Goal: Task Accomplishment & Management: Use online tool/utility

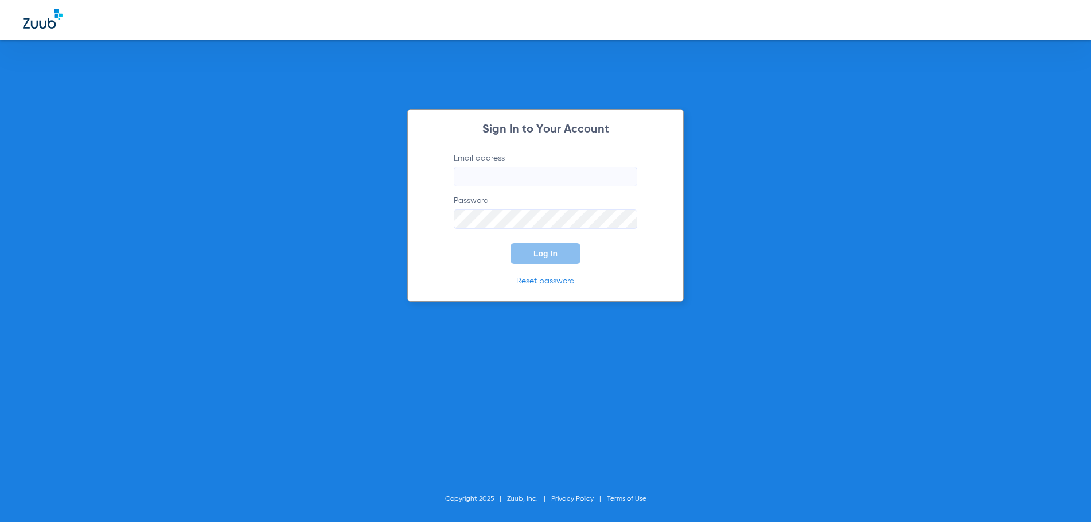
click at [476, 175] on input "Email address" at bounding box center [546, 177] width 184 height 20
type input "[EMAIL_ADDRESS][DOMAIN_NAME]"
click at [511, 243] on button "Log In" at bounding box center [546, 253] width 70 height 21
click at [387, 233] on div "Sign In to Your Account Email address [EMAIL_ADDRESS][DOMAIN_NAME] Password Log…" at bounding box center [545, 261] width 1091 height 522
click at [511, 243] on button "Log In" at bounding box center [546, 253] width 70 height 21
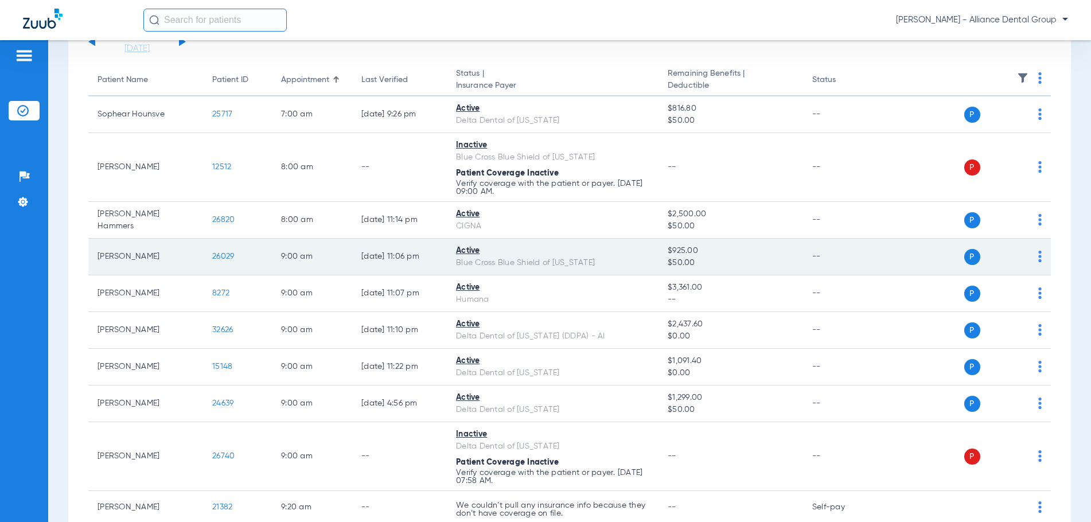
scroll to position [172, 0]
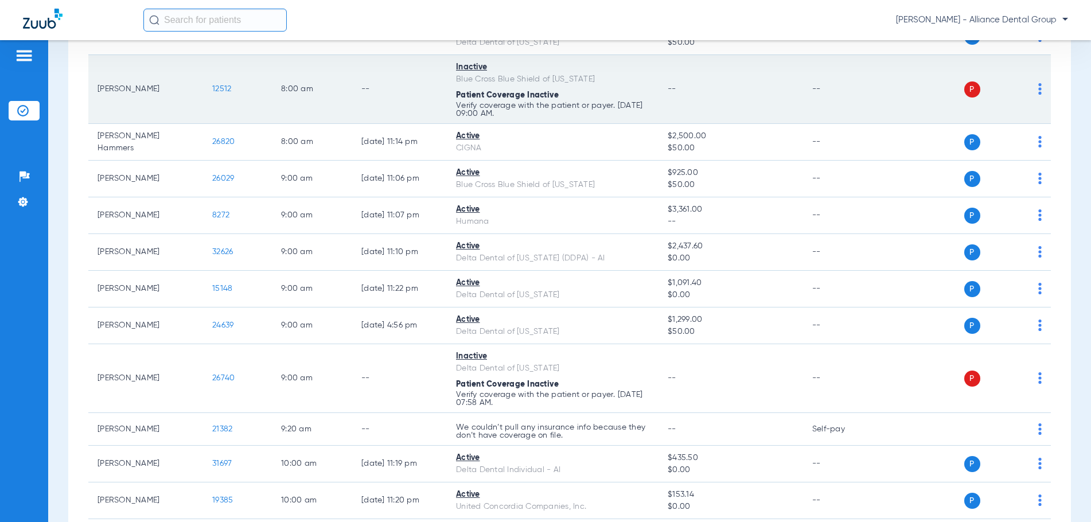
click at [1038, 89] on img at bounding box center [1039, 88] width 3 height 11
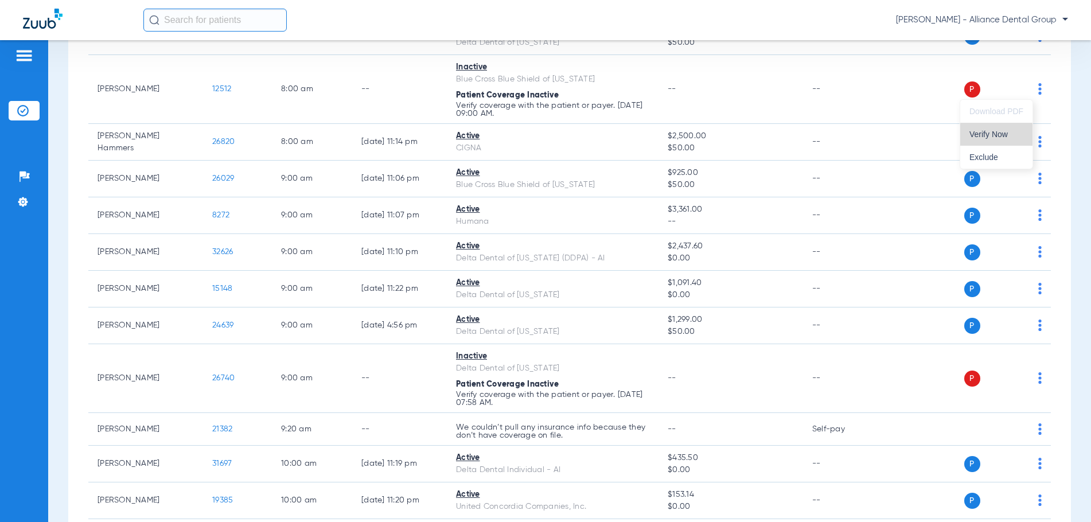
click at [986, 135] on span "Verify Now" at bounding box center [996, 134] width 54 height 8
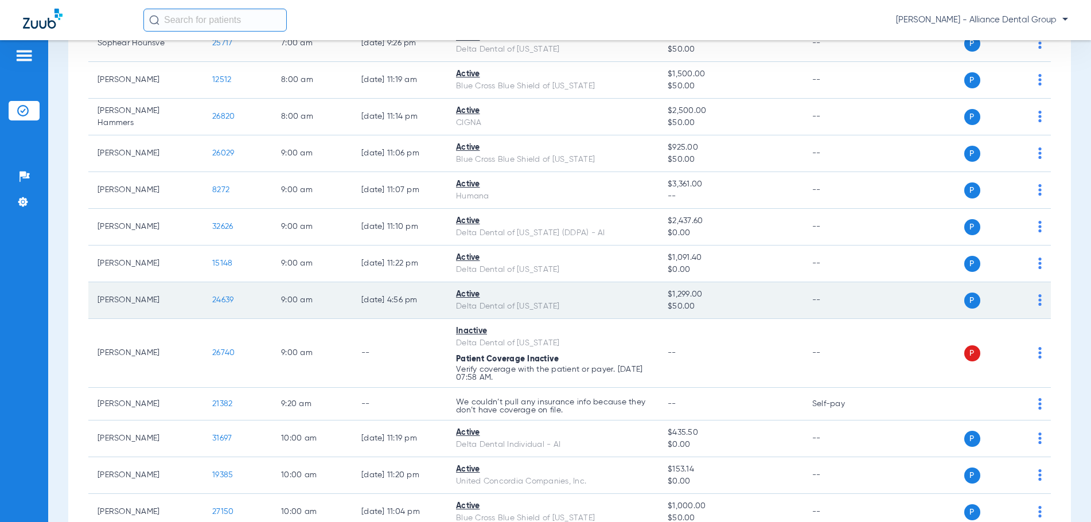
scroll to position [229, 0]
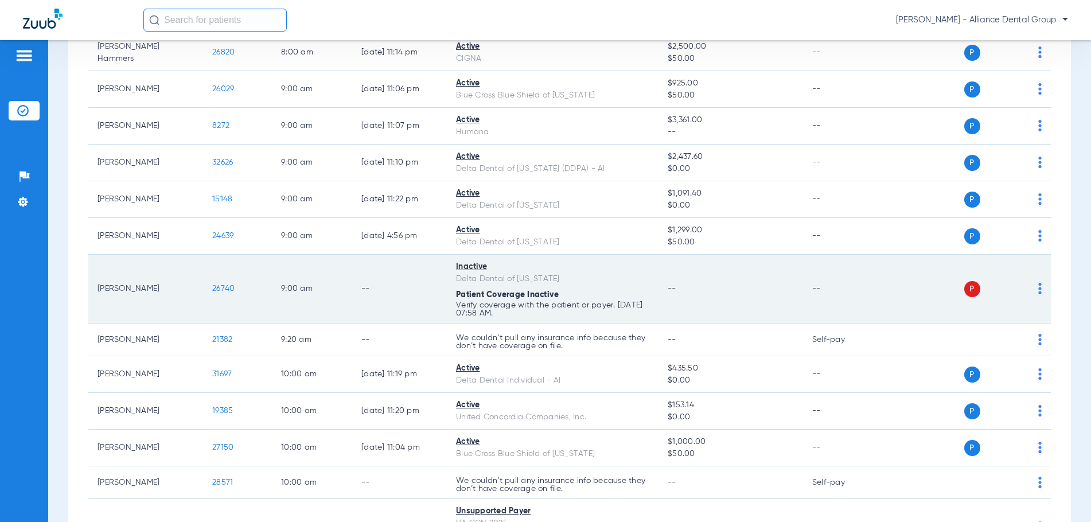
click at [1026, 289] on div "P S" at bounding box center [961, 289] width 161 height 16
click at [1029, 290] on div "P S" at bounding box center [961, 289] width 161 height 16
click at [1038, 290] on img at bounding box center [1039, 288] width 3 height 11
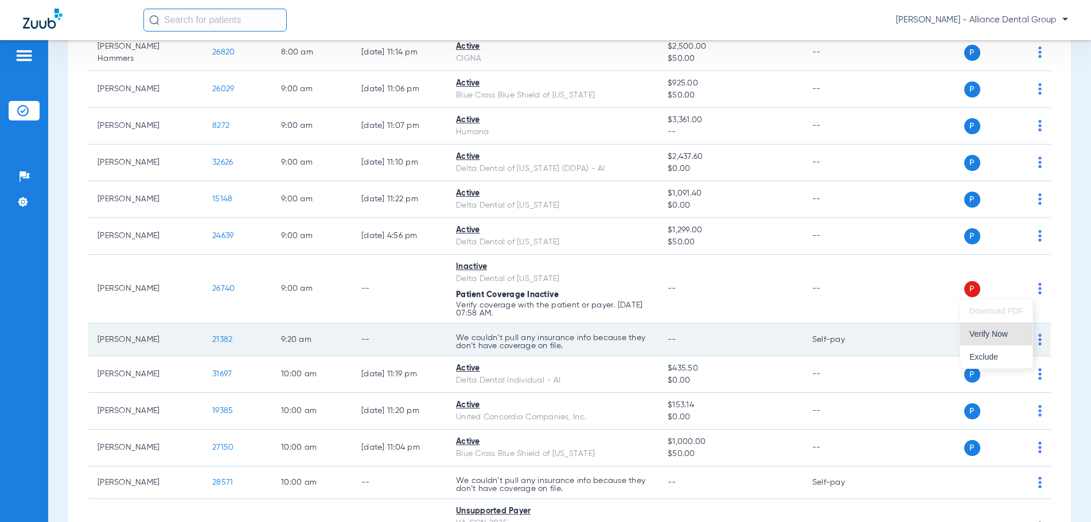
click at [992, 333] on span "Verify Now" at bounding box center [996, 334] width 54 height 8
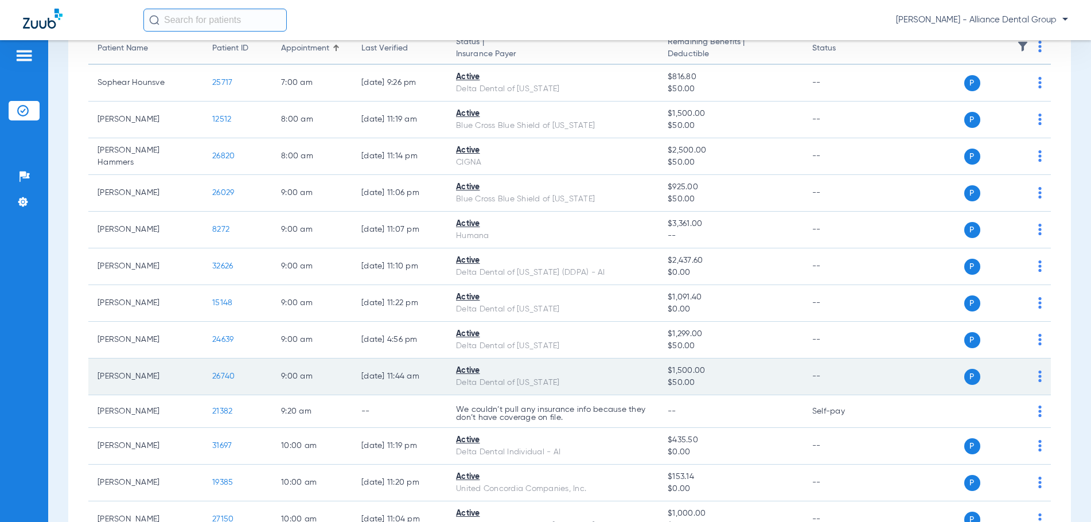
scroll to position [0, 0]
